Goal: Task Accomplishment & Management: Manage account settings

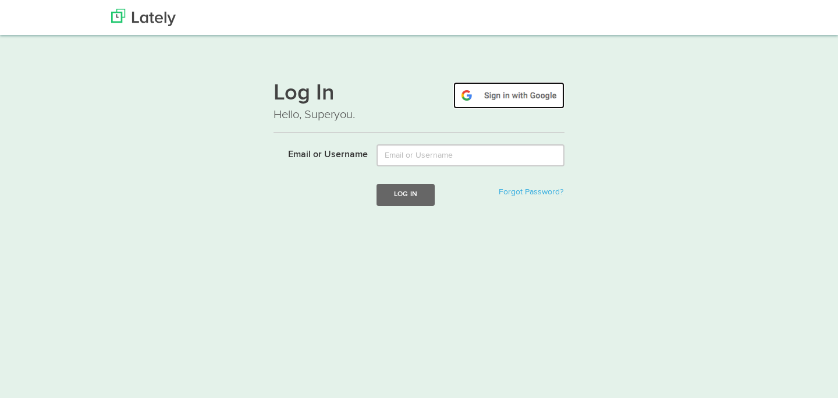
click at [488, 97] on img at bounding box center [509, 95] width 111 height 27
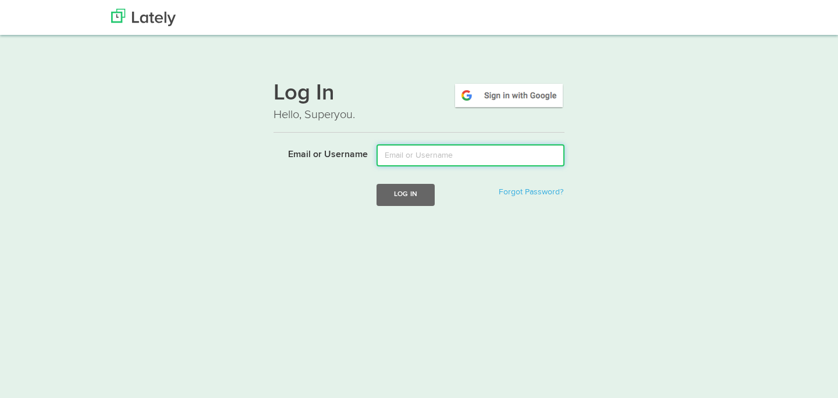
click at [417, 155] on input "Email or Username" at bounding box center [471, 155] width 188 height 22
paste input "bsirkia@gmail.com"
type input "bsirkia@gmail.com"
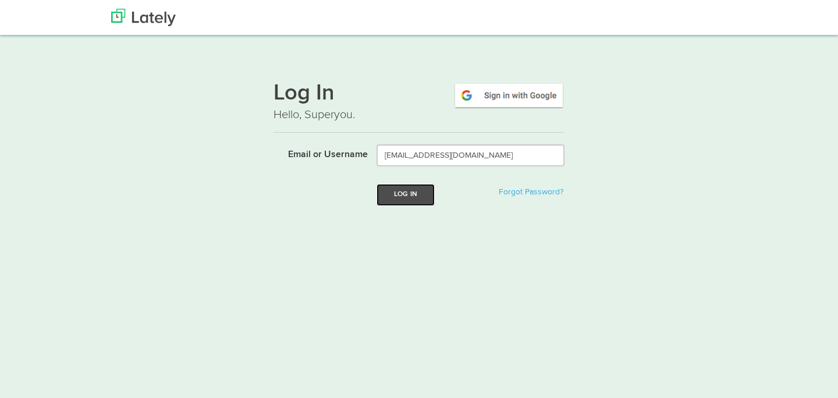
click at [408, 191] on button "Log In" at bounding box center [406, 195] width 58 height 22
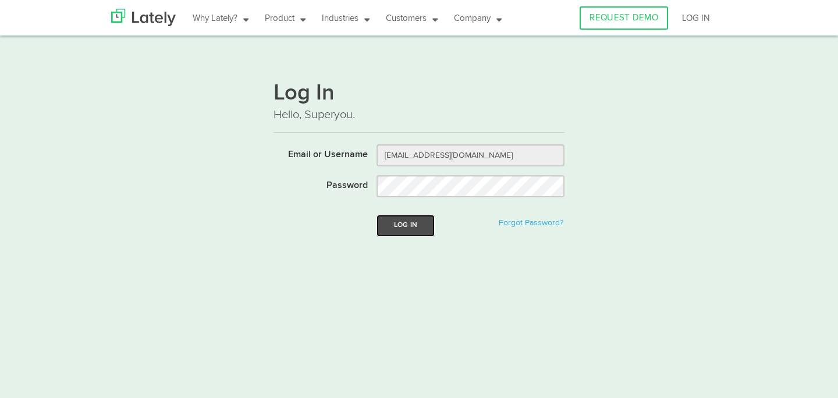
click at [416, 227] on button "Log In" at bounding box center [406, 226] width 58 height 22
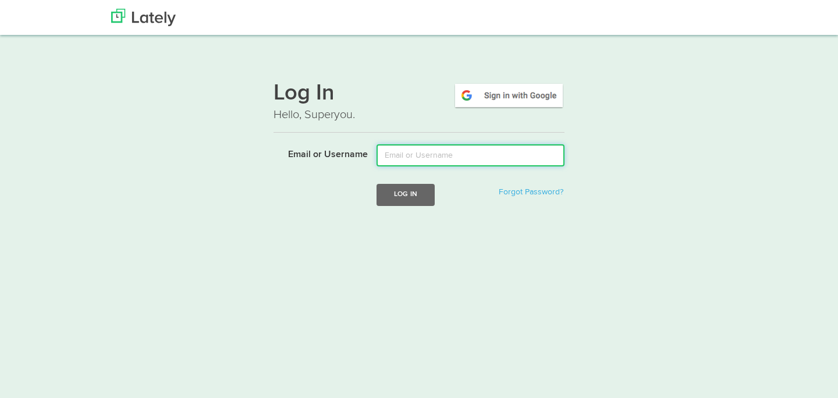
click at [460, 146] on input "Email or Username" at bounding box center [471, 155] width 188 height 22
paste input "bsirkia@gmail.com"
type input "[EMAIL_ADDRESS][DOMAIN_NAME]"
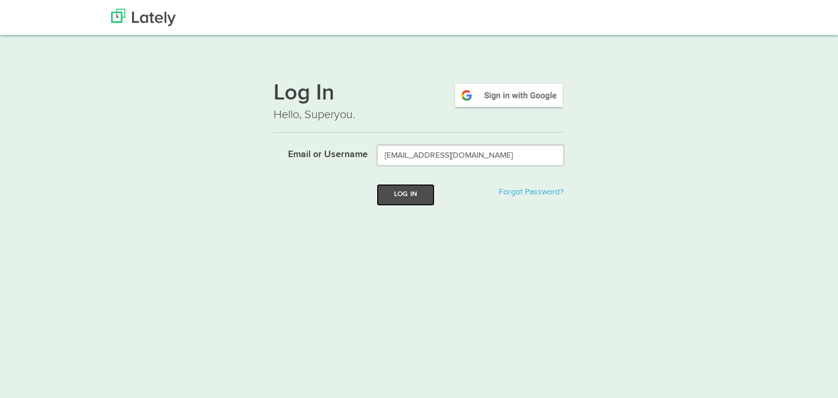
click at [404, 195] on button "Log In" at bounding box center [406, 195] width 58 height 22
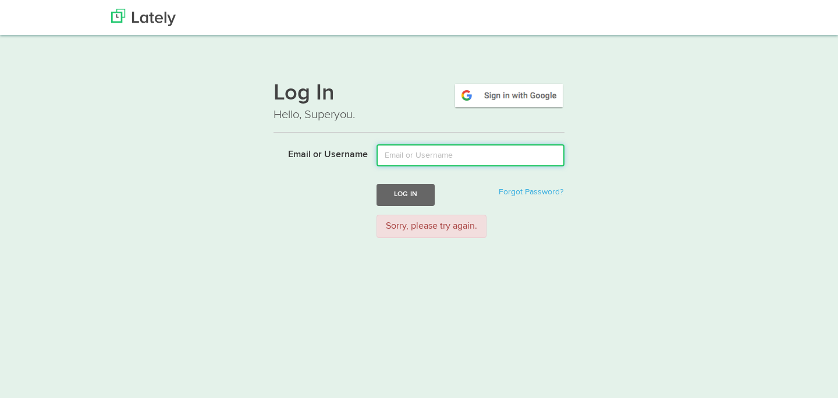
click at [416, 157] on input "Email or Username" at bounding box center [471, 155] width 188 height 22
paste input "[EMAIL_ADDRESS][DOMAIN_NAME]"
type input "[EMAIL_ADDRESS][DOMAIN_NAME]"
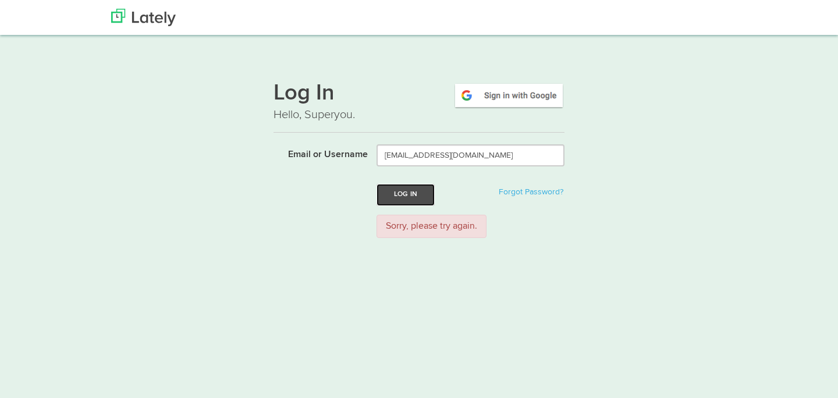
click at [403, 194] on button "Log In" at bounding box center [406, 195] width 58 height 22
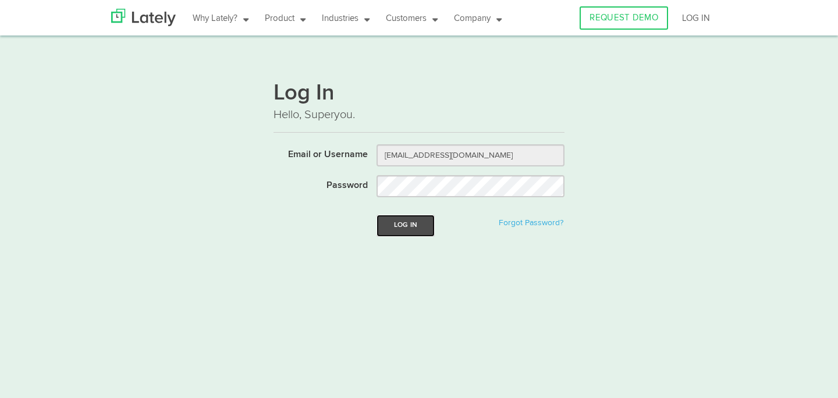
click at [425, 227] on button "Log In" at bounding box center [406, 226] width 58 height 22
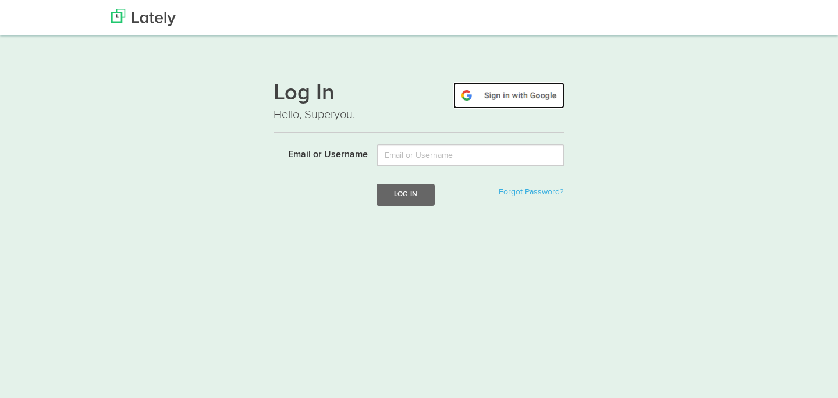
click at [540, 100] on img at bounding box center [509, 95] width 111 height 27
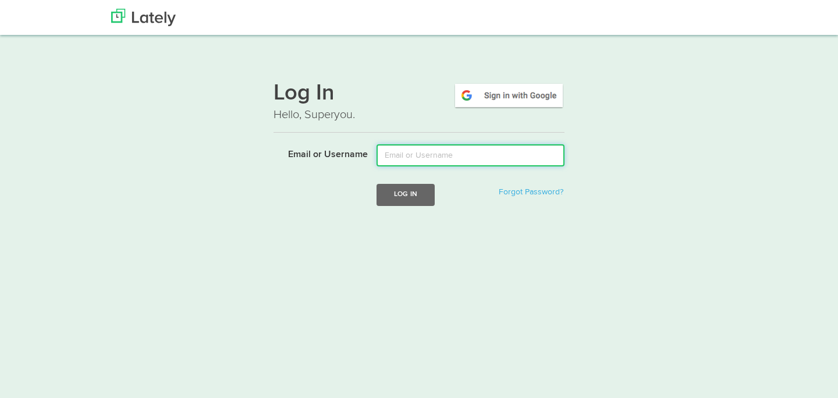
click at [436, 158] on input "Email or Username" at bounding box center [471, 155] width 188 height 22
type input "[EMAIL_ADDRESS][DOMAIN_NAME]"
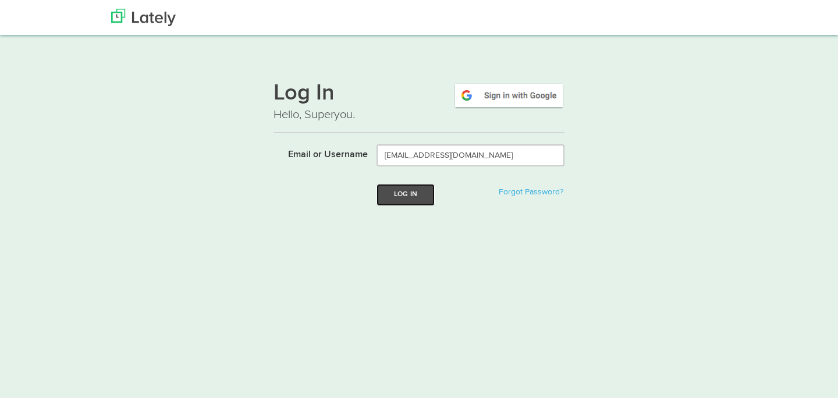
click at [406, 194] on button "Log In" at bounding box center [406, 195] width 58 height 22
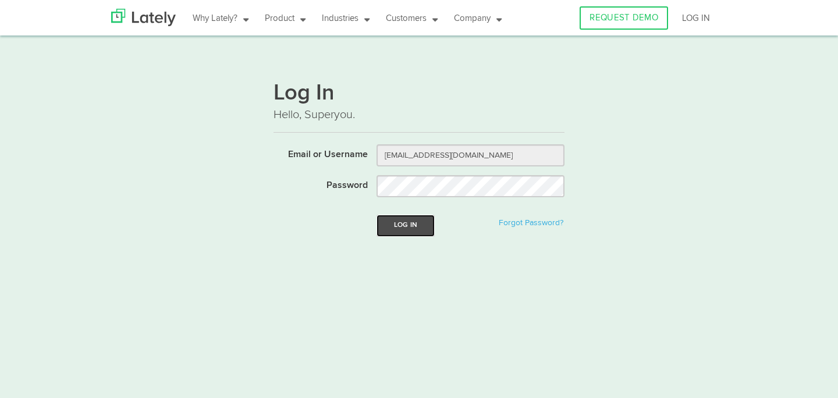
click at [401, 232] on button "Log In" at bounding box center [406, 226] width 58 height 22
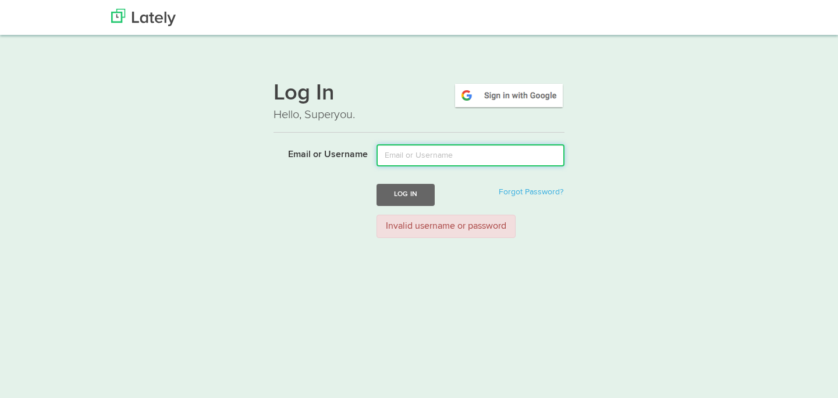
click at [421, 155] on input "Email or Username" at bounding box center [471, 155] width 188 height 22
paste input "bsirkia@gmail.com"
type input "bsirkia@gmail.com"
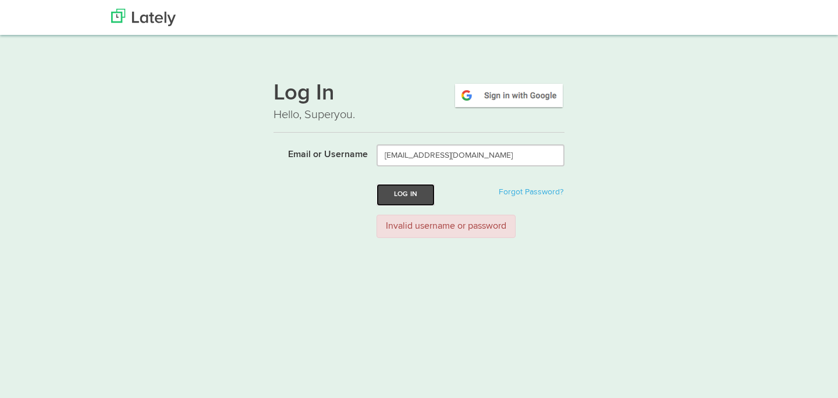
click at [409, 197] on button "Log In" at bounding box center [406, 195] width 58 height 22
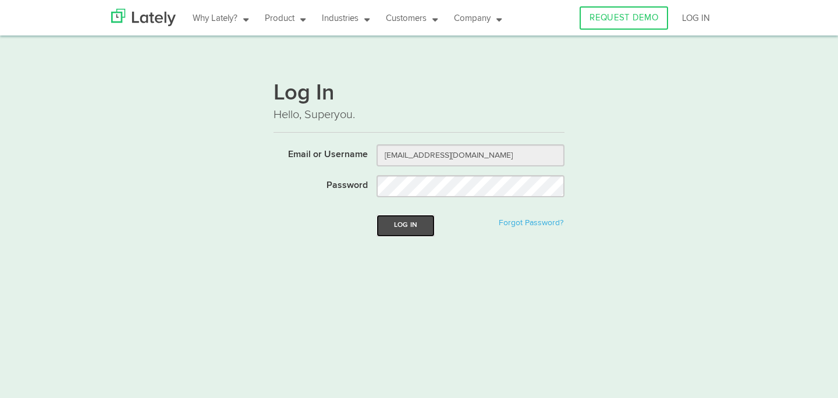
click at [404, 226] on button "Log In" at bounding box center [406, 226] width 58 height 22
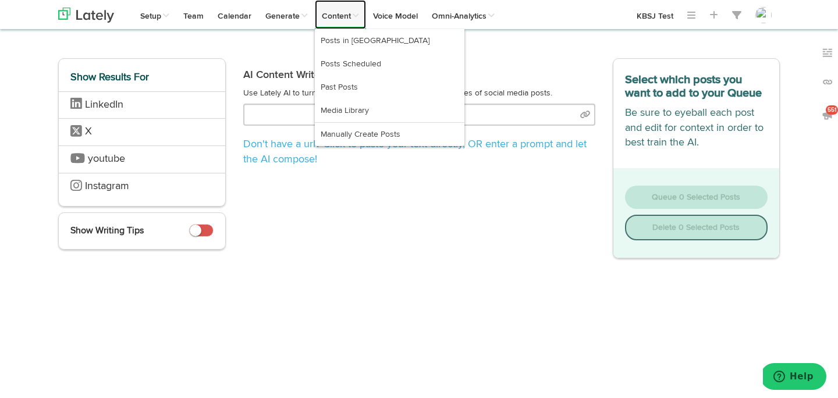
click at [339, 18] on link "Content" at bounding box center [340, 14] width 51 height 29
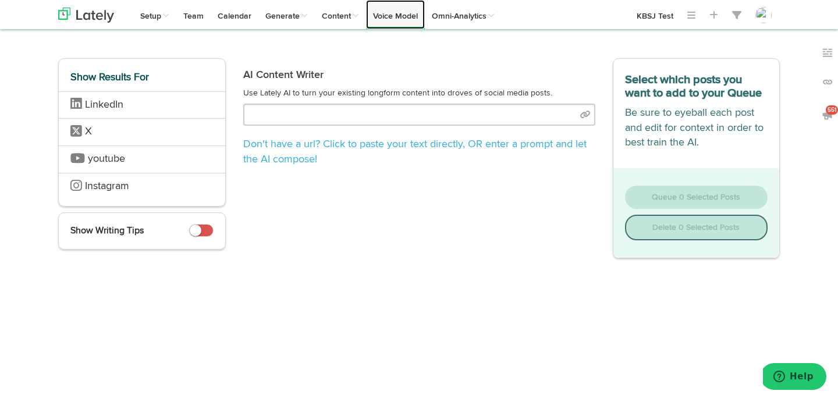
click at [373, 19] on link "Voice Model" at bounding box center [395, 14] width 59 height 29
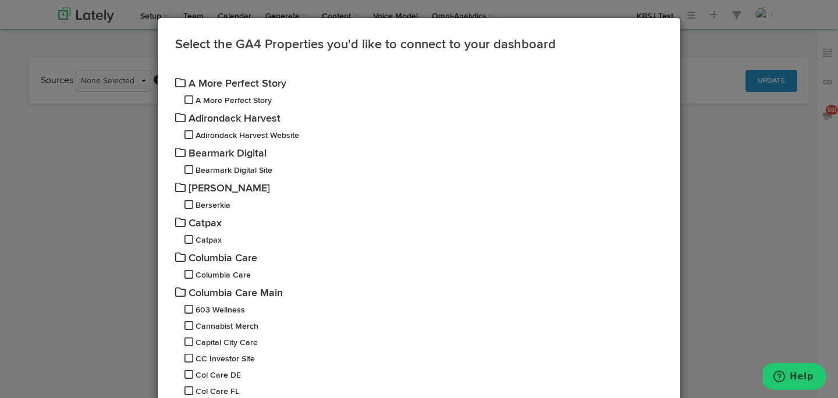
click at [755, 307] on div "Select the GA4 Properties you'd like to connect to your dashboard A More Perfec…" at bounding box center [419, 199] width 838 height 398
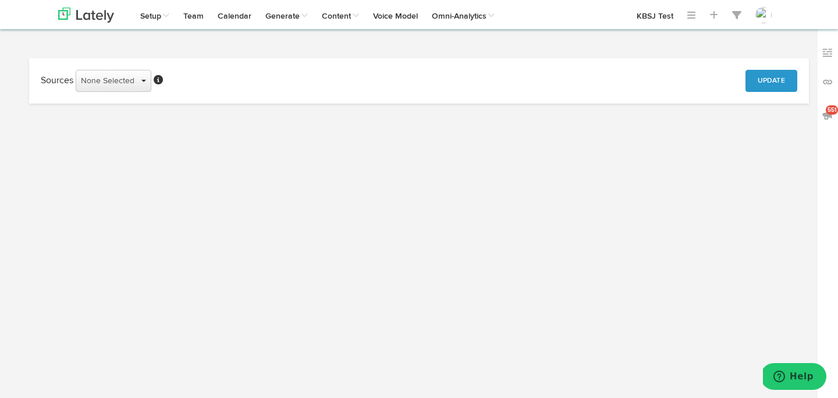
click at [134, 75] on button "None Selected" at bounding box center [114, 81] width 76 height 22
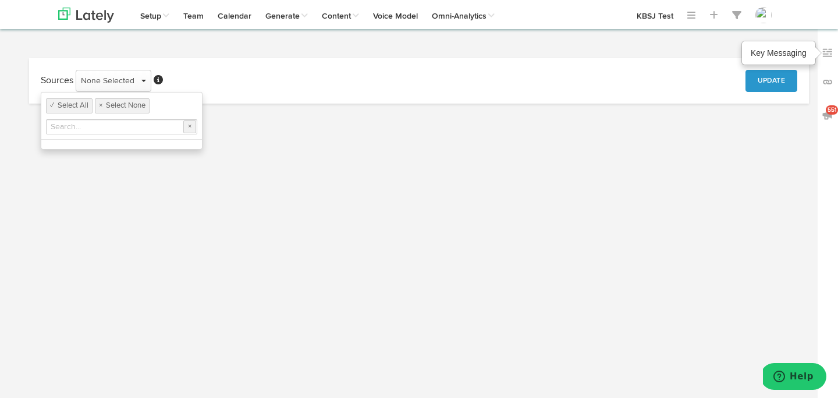
click at [830, 55] on img at bounding box center [828, 53] width 12 height 12
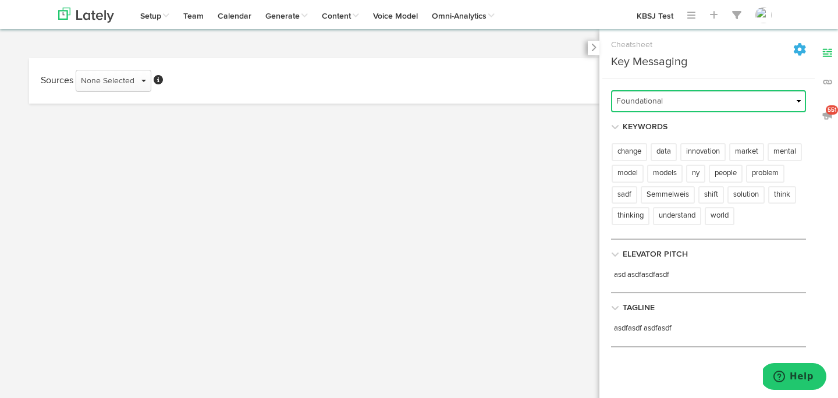
scroll to position [42, 0]
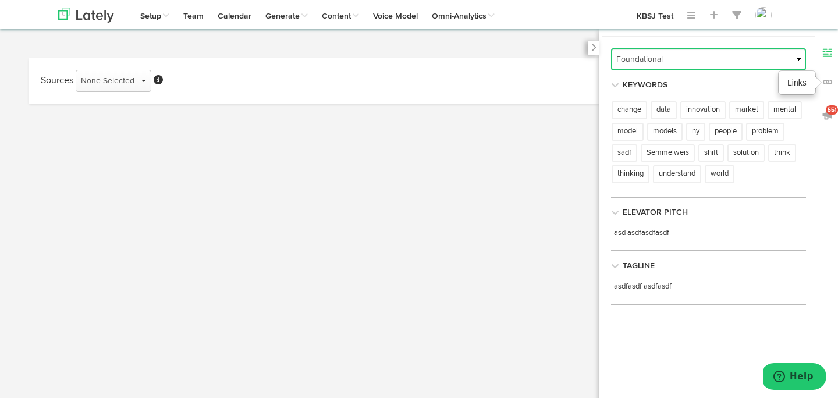
click at [826, 84] on img at bounding box center [828, 82] width 12 height 12
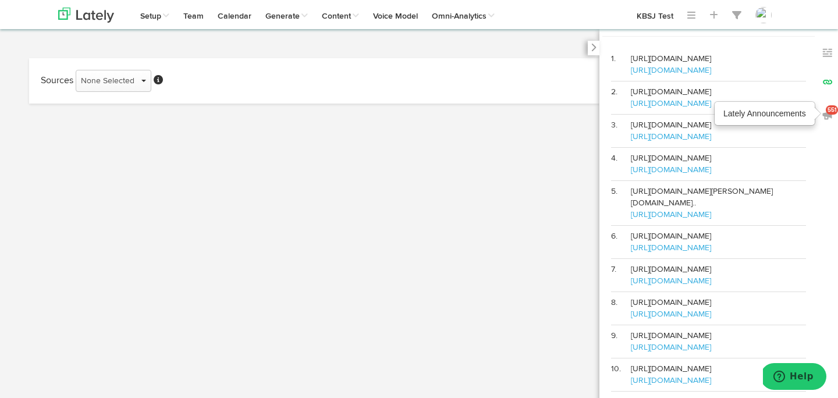
click at [834, 105] on span "551" at bounding box center [832, 109] width 12 height 9
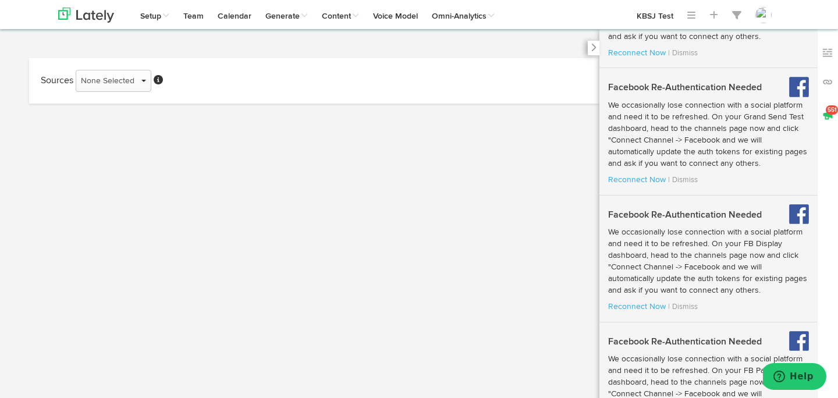
scroll to position [0, 0]
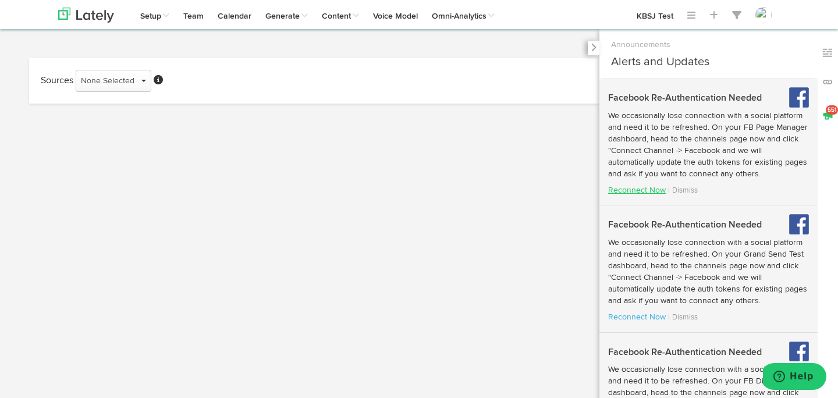
click at [640, 189] on link "Reconnect Now" at bounding box center [637, 190] width 58 height 8
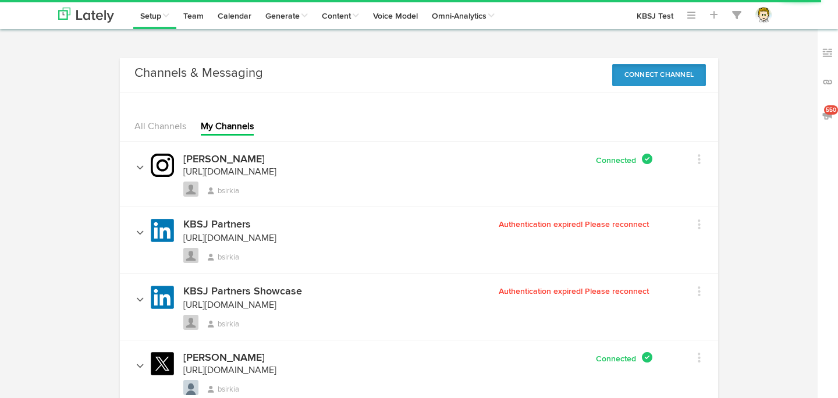
click at [666, 75] on button "Connect Channel" at bounding box center [660, 75] width 94 height 22
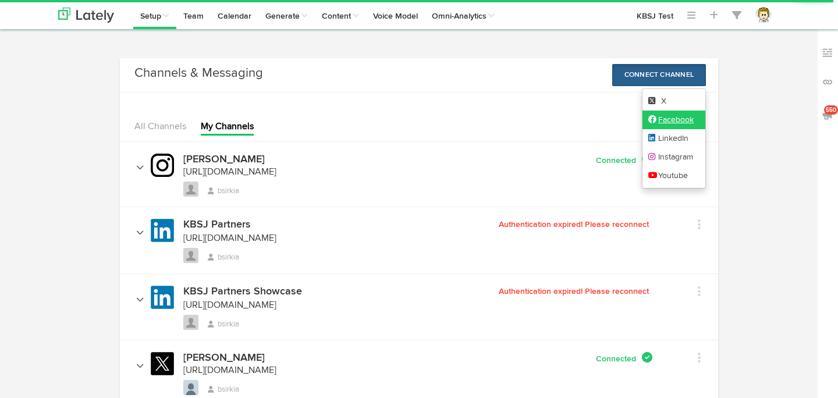
click at [675, 119] on link "Facebook" at bounding box center [674, 120] width 63 height 19
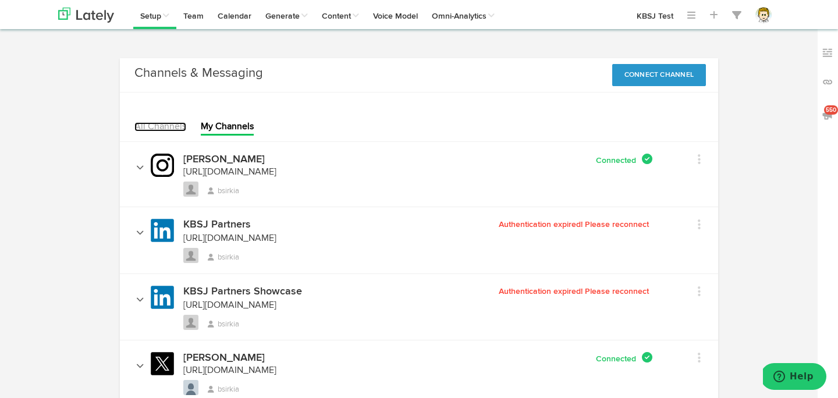
click at [175, 122] on link "All Channels" at bounding box center [160, 126] width 52 height 9
click at [670, 80] on button "Connect Channel" at bounding box center [660, 75] width 94 height 22
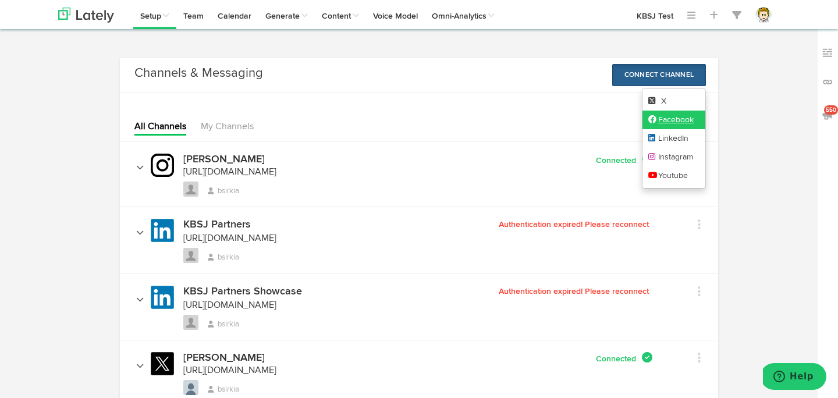
click at [674, 122] on link "Facebook" at bounding box center [674, 120] width 63 height 19
